Goal: Task Accomplishment & Management: Manage account settings

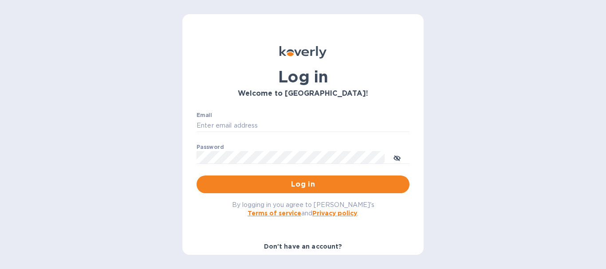
type input "[EMAIL_ADDRESS][DOMAIN_NAME]"
click at [311, 183] on span "Log in" at bounding box center [303, 184] width 199 height 11
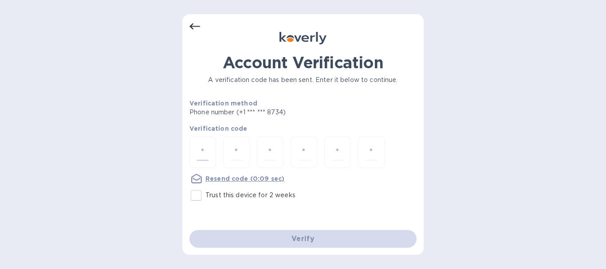
click at [213, 146] on div at bounding box center [202, 153] width 27 height 32
type input "6"
type input "8"
type input "5"
type input "9"
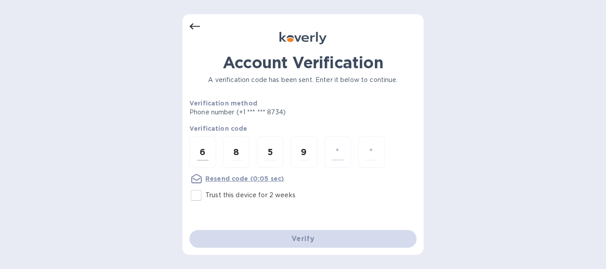
type input "1"
type input "8"
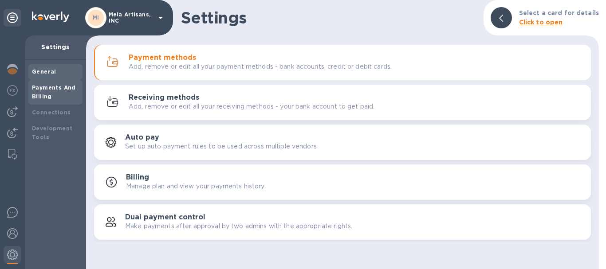
click at [38, 68] on div "General" at bounding box center [55, 71] width 47 height 9
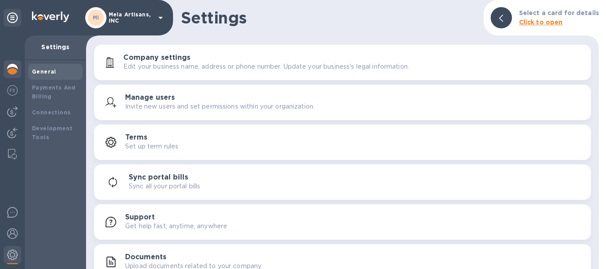
click at [9, 67] on img at bounding box center [12, 69] width 11 height 11
